Goal: Check status: Check status

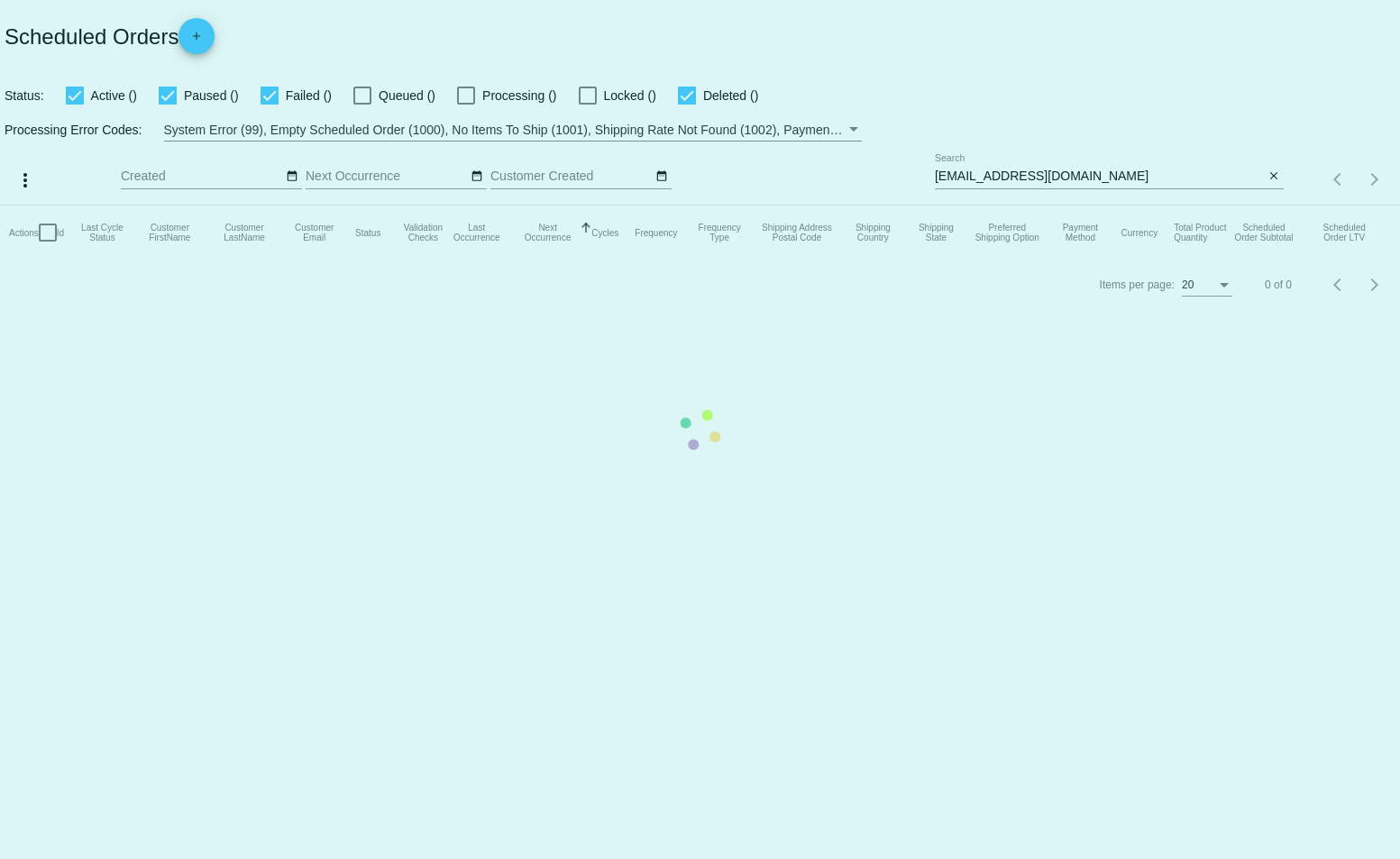
click at [1037, 206] on mat-table "Actions Id Last Cycle Status Customer FirstName Customer LastName Customer Emai…" at bounding box center [700, 233] width 1400 height 54
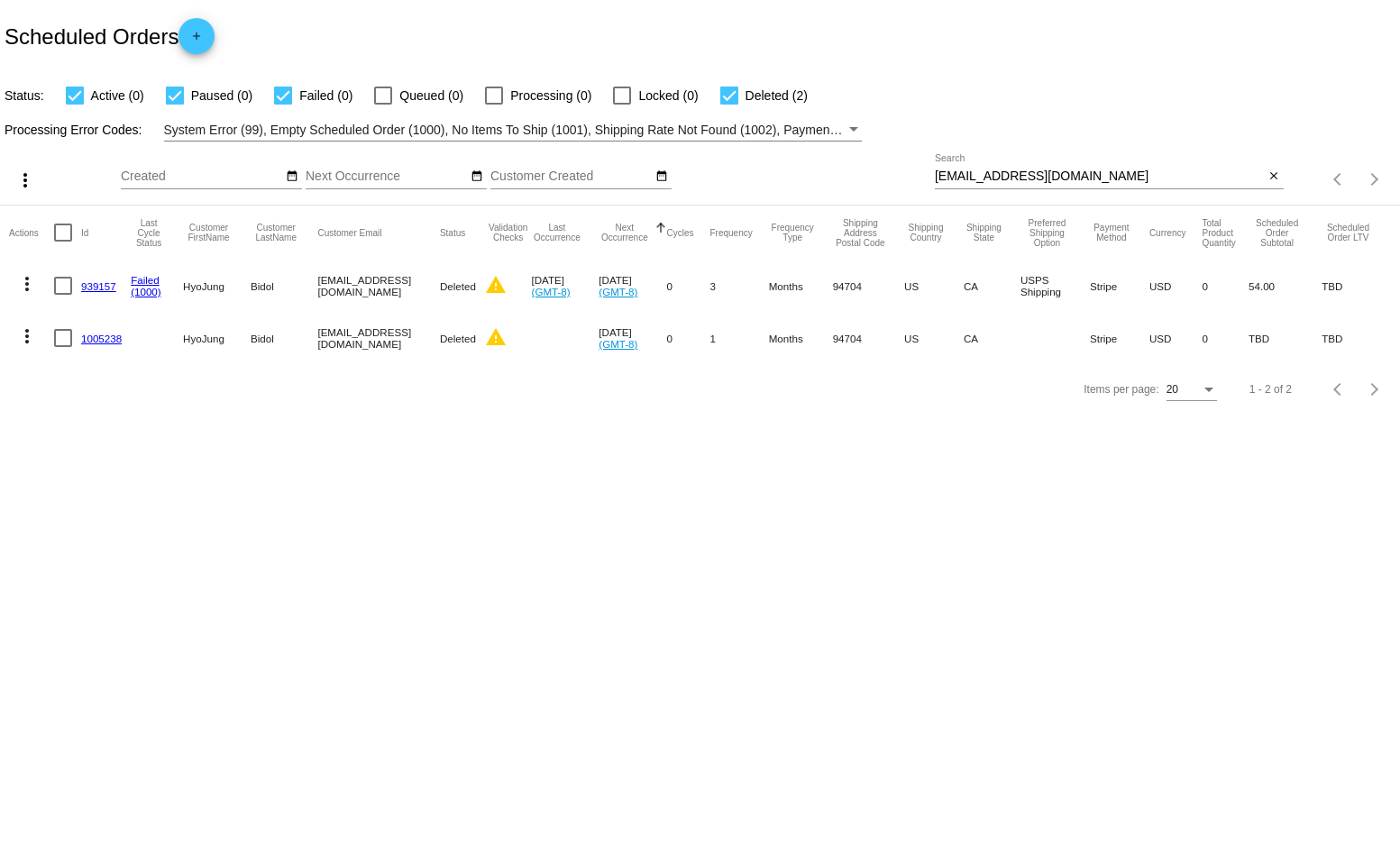
click at [1008, 175] on input "[EMAIL_ADDRESS][DOMAIN_NAME]" at bounding box center [1100, 177] width 330 height 15
paste input "zelda@[PERSON_NAME]"
type input "[EMAIL_ADDRESS][PERSON_NAME][DOMAIN_NAME]"
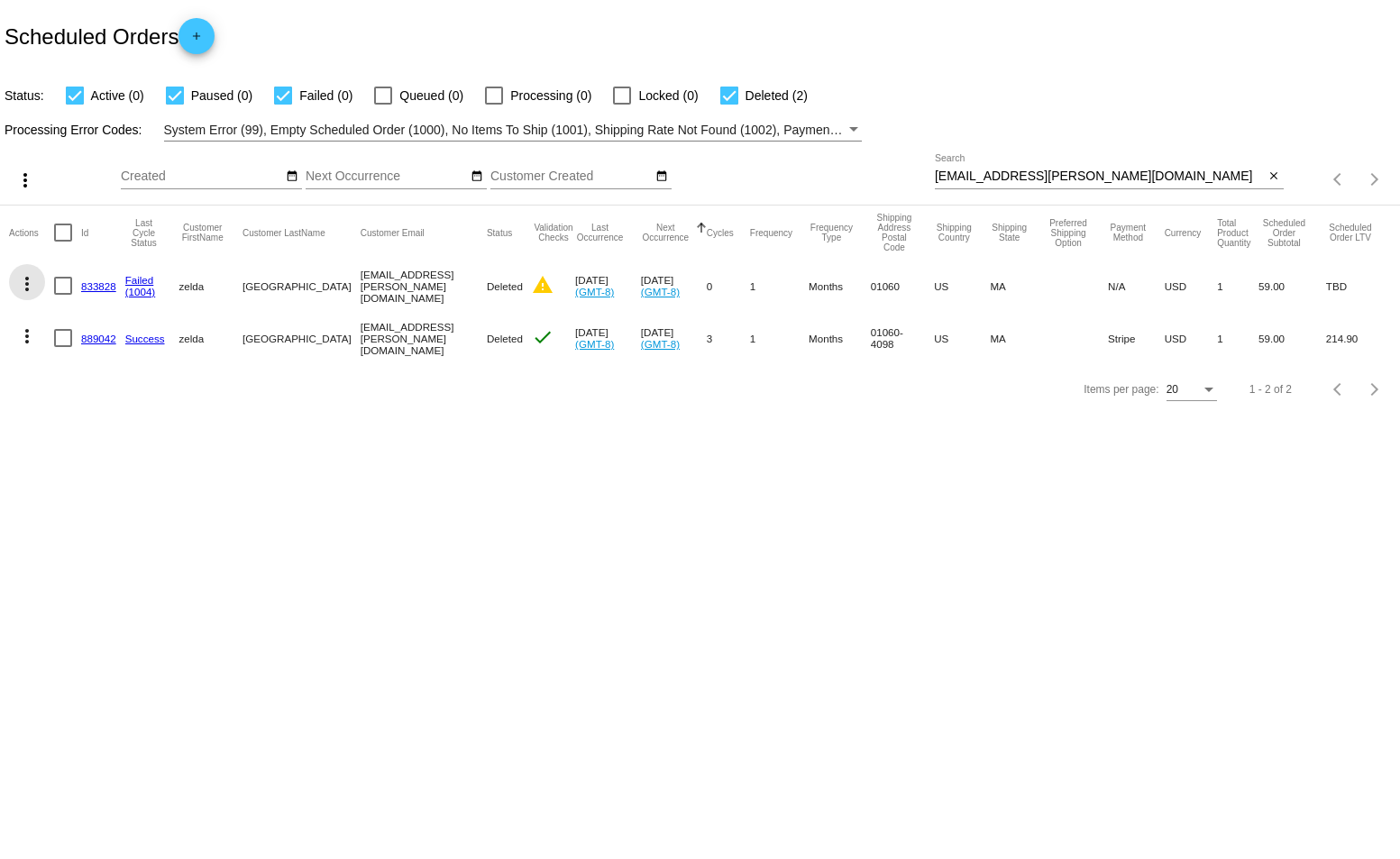
click at [35, 291] on mat-icon "more_vert" at bounding box center [26, 284] width 21 height 21
click at [31, 288] on div "info View Event Logs history View Cycles History edit View / Edit" at bounding box center [98, 354] width 179 height 178
click at [24, 185] on div at bounding box center [700, 430] width 1400 height 859
click at [24, 181] on mat-icon "more_vert" at bounding box center [25, 180] width 21 height 21
click at [24, 181] on div "file_download Export play_arrow Activate (0) Scheduled Orders edit Update Statu…" at bounding box center [137, 272] width 266 height 222
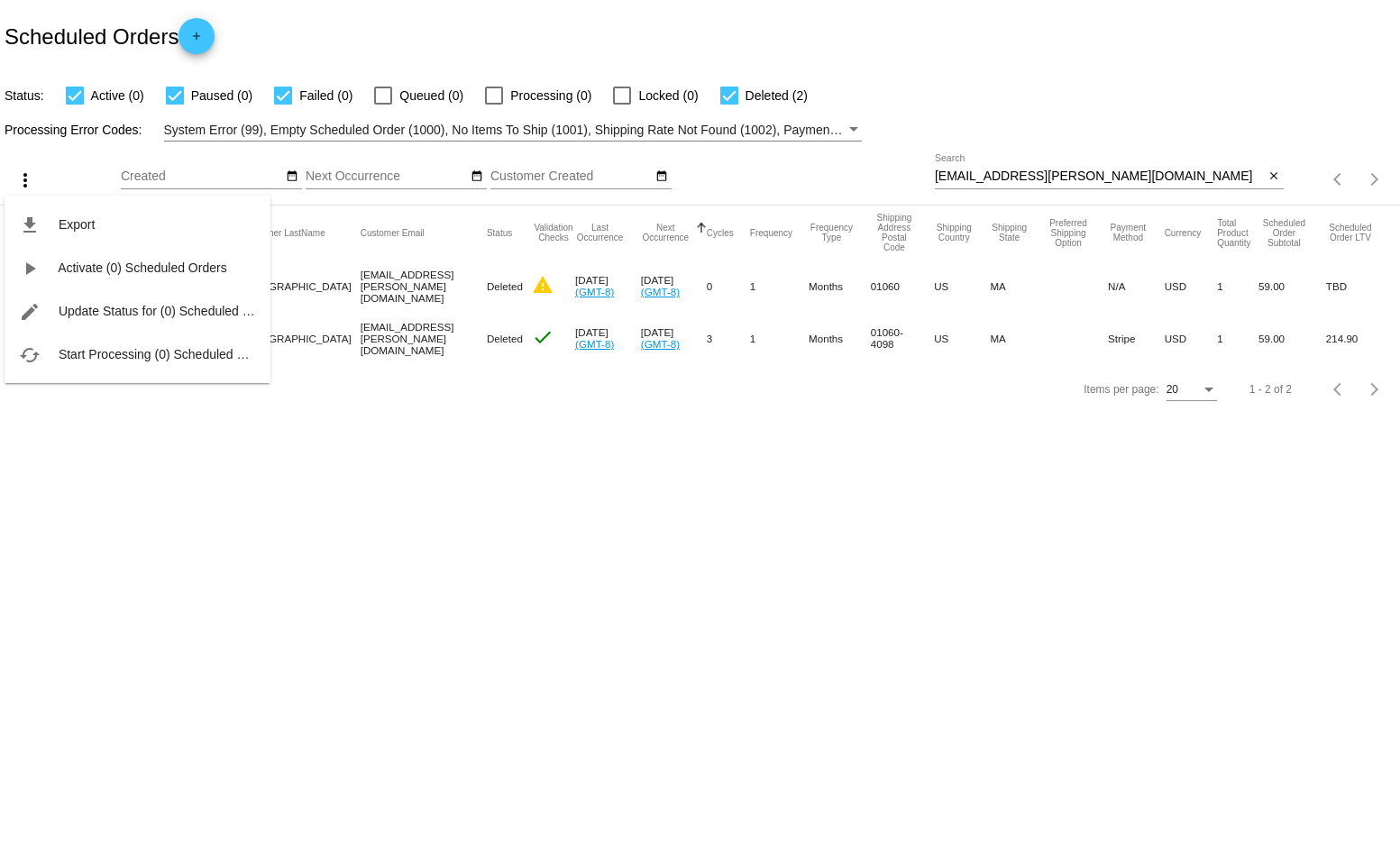
click at [262, 502] on div at bounding box center [700, 430] width 1400 height 859
